Goal: Task Accomplishment & Management: Complete application form

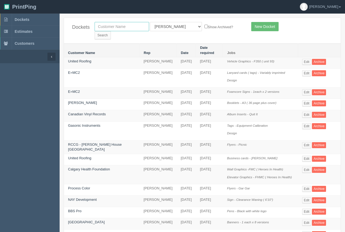
click at [118, 29] on input "text" at bounding box center [122, 26] width 55 height 9
type input "cavalcade"
click at [111, 31] on input "Search" at bounding box center [103, 35] width 16 height 8
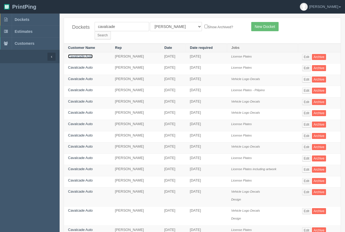
click at [82, 54] on link "Cavalcade Auto" at bounding box center [80, 56] width 25 height 4
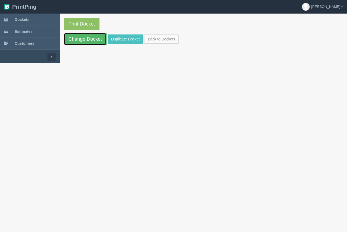
click at [85, 42] on link "Change Docket" at bounding box center [85, 39] width 43 height 12
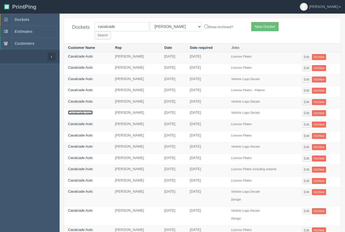
click at [85, 110] on link "Cavalcade Auto" at bounding box center [80, 112] width 25 height 4
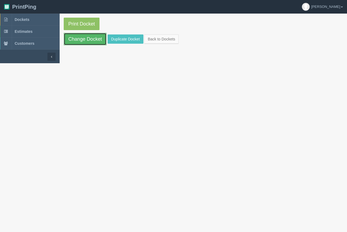
click at [86, 38] on link "Change Docket" at bounding box center [85, 39] width 43 height 12
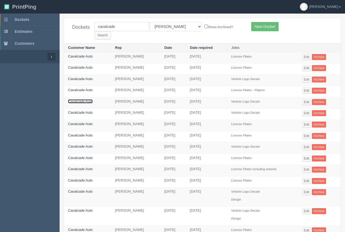
click at [90, 99] on link "Cavalcade Auto" at bounding box center [80, 101] width 25 height 4
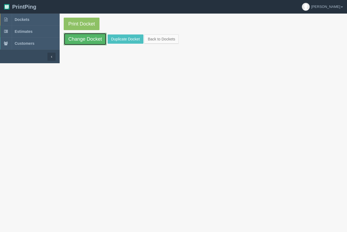
click at [87, 38] on link "Change Docket" at bounding box center [85, 39] width 43 height 12
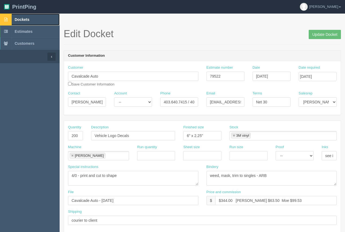
click at [24, 18] on span "Dockets" at bounding box center [22, 19] width 15 height 4
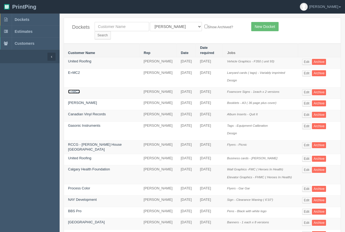
click at [76, 90] on link "E=MC2" at bounding box center [74, 92] width 12 height 4
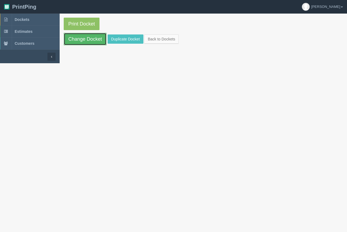
click at [84, 42] on link "Change Docket" at bounding box center [85, 39] width 43 height 12
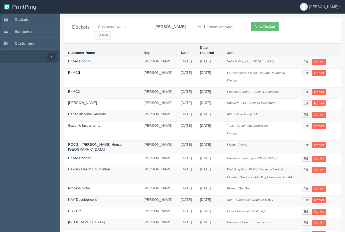
click at [76, 71] on link "E=MC2" at bounding box center [74, 73] width 12 height 4
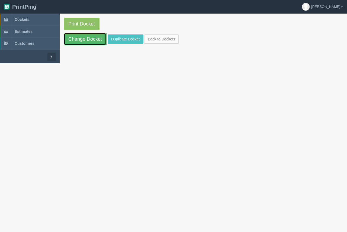
click at [84, 43] on link "Change Docket" at bounding box center [85, 39] width 43 height 12
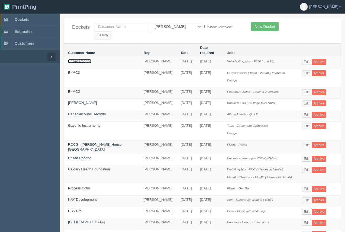
click at [90, 59] on link "United Roofing" at bounding box center [79, 61] width 23 height 4
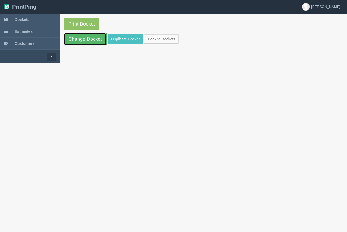
click at [91, 39] on link "Change Docket" at bounding box center [85, 39] width 43 height 12
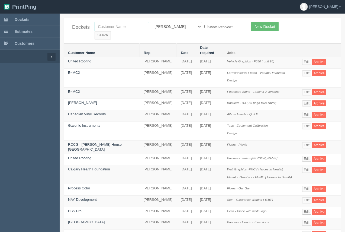
click at [127, 27] on input "text" at bounding box center [122, 26] width 55 height 9
type input "nay"
click at [95, 31] on input "Search" at bounding box center [103, 35] width 16 height 8
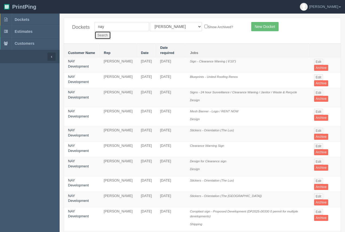
click at [111, 31] on input "Search" at bounding box center [103, 35] width 16 height 8
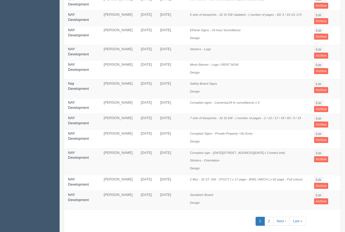
scroll to position [294, 0]
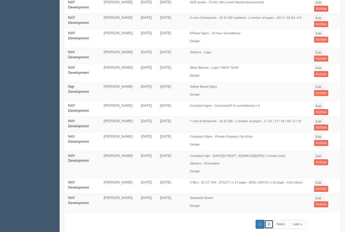
click at [267, 220] on link "2" at bounding box center [269, 224] width 9 height 9
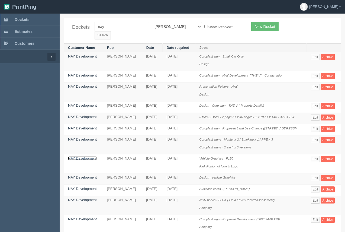
click at [85, 156] on link "NAY Development" at bounding box center [82, 158] width 29 height 4
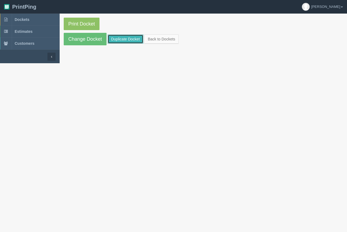
click at [123, 37] on link "Duplicate Docket" at bounding box center [126, 38] width 36 height 9
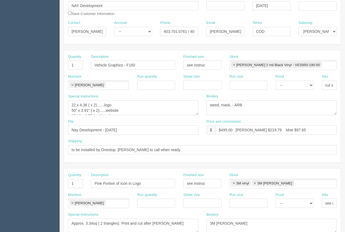
scroll to position [71, 0]
click at [96, 113] on textarea "22 x 4.36 ( x 2).......logo 50” x 3.91” ( x 2)......website 25.19 x 2.75 ( x 1)…" at bounding box center [133, 107] width 130 height 15
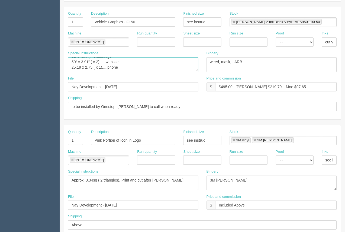
scroll to position [114, 0]
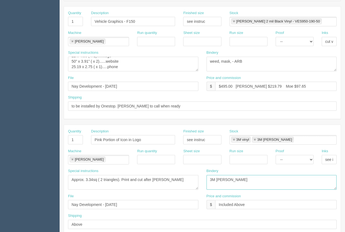
click at [239, 180] on textarea "3M lam" at bounding box center [272, 182] width 130 height 15
click at [223, 180] on textarea "3M lam" at bounding box center [272, 182] width 130 height 15
type textarea "3M lam - ( No Mask)"
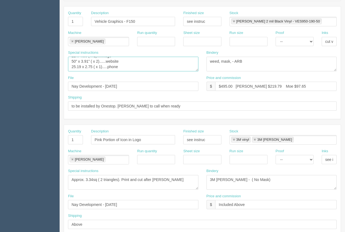
click at [127, 68] on textarea "22 x 4.36 ( x 2).......logo 50” x 3.91” ( x 2)......website 25.19 x 2.75 ( x 1)…" at bounding box center [133, 64] width 130 height 15
type textarea "22 x 4.36 ( x 2).......logo 50” x 3.91” ( x 2)......website 25.19 x 2.75 ( x 1)…"
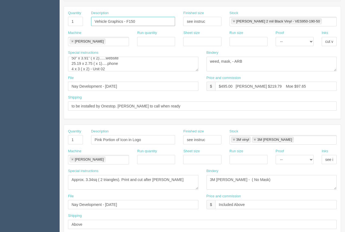
click at [143, 21] on input "Vehicle Graphics - F150" at bounding box center [133, 21] width 84 height 9
type input "Vehicle Graphics - F150 ( Unit 02)"
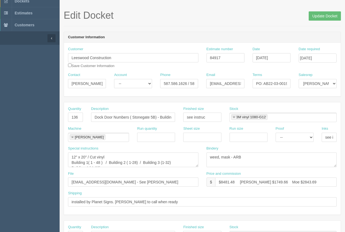
scroll to position [1, 0]
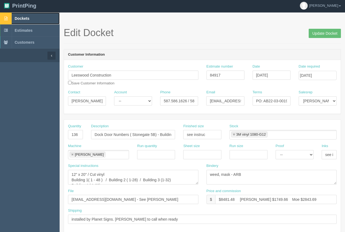
click at [22, 19] on span "Dockets" at bounding box center [22, 18] width 15 height 4
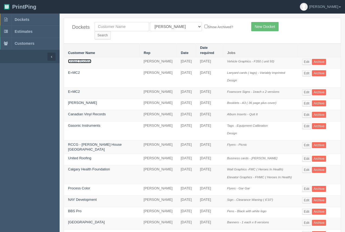
click at [85, 59] on link "United Roofing" at bounding box center [79, 61] width 23 height 4
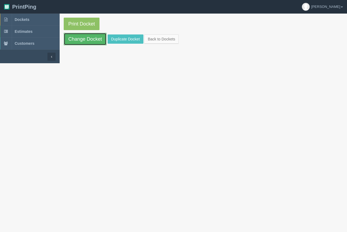
click at [90, 38] on link "Change Docket" at bounding box center [85, 39] width 43 height 12
